Goal: Information Seeking & Learning: Learn about a topic

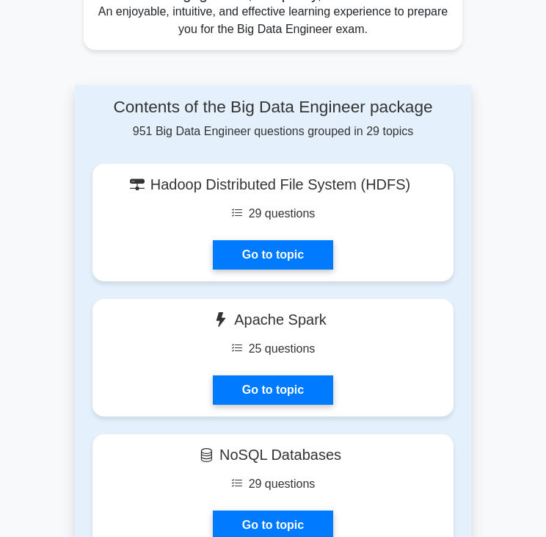
scroll to position [931, 0]
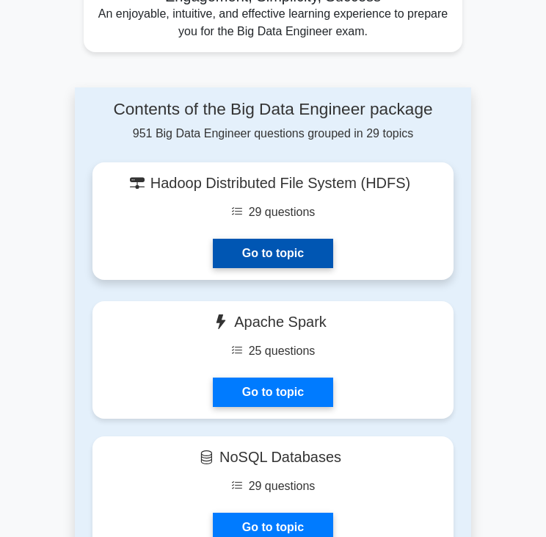
click at [293, 239] on link "Go to topic" at bounding box center [273, 253] width 120 height 29
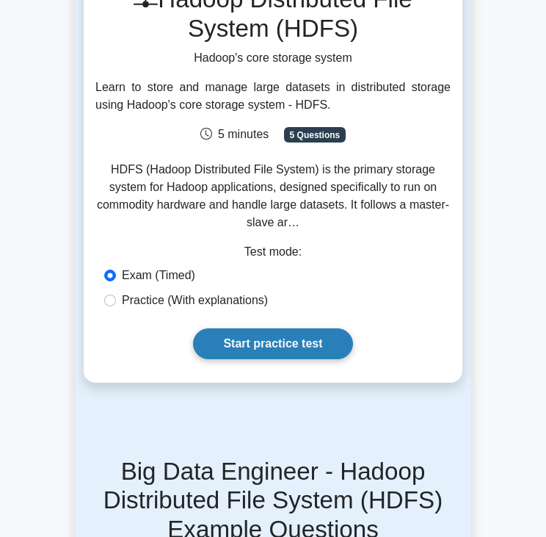
scroll to position [154, 0]
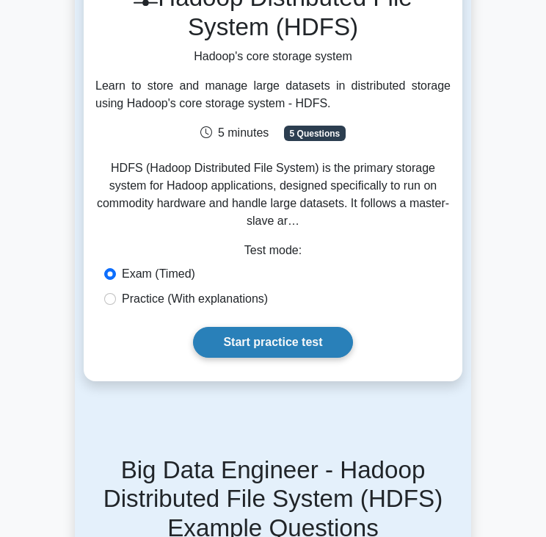
click at [281, 348] on link "Start practice test" at bounding box center [272, 342] width 159 height 31
